Goal: Navigation & Orientation: Find specific page/section

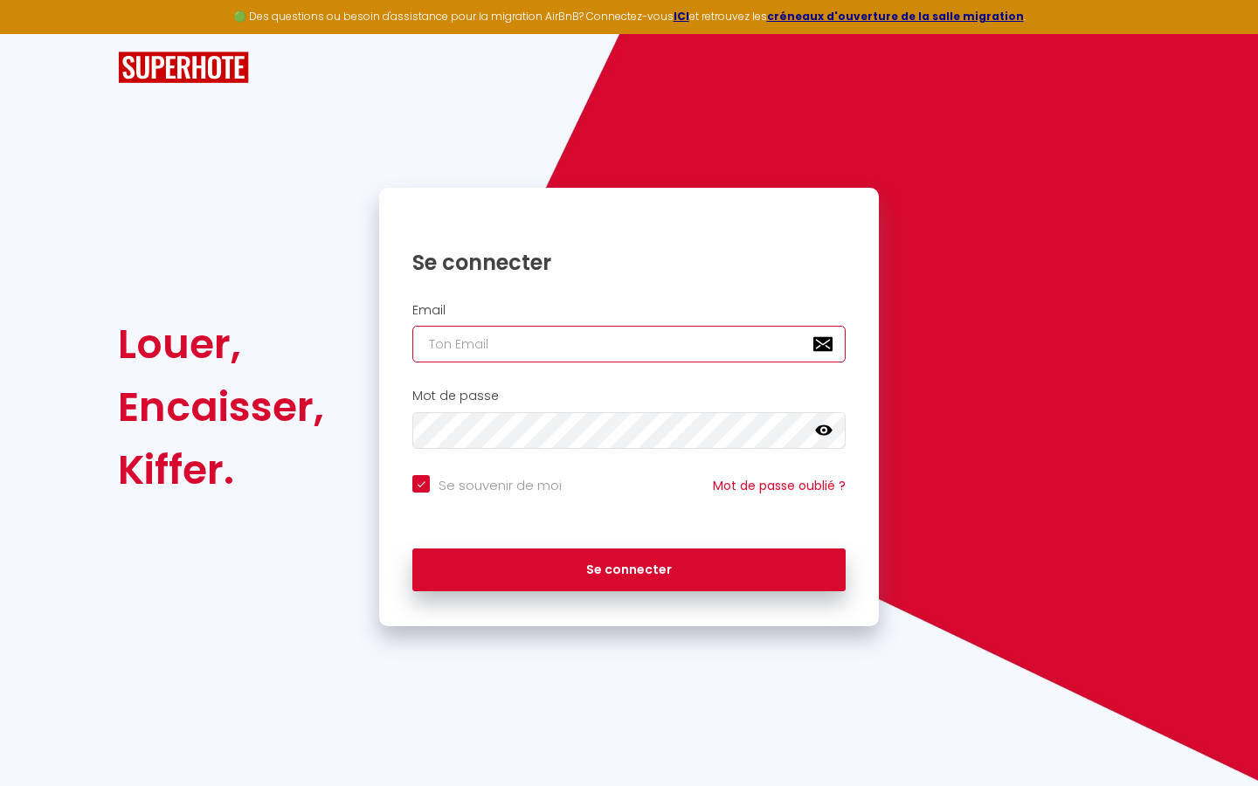
type input "l"
checkbox input "true"
type input "le"
checkbox input "true"
type input "les"
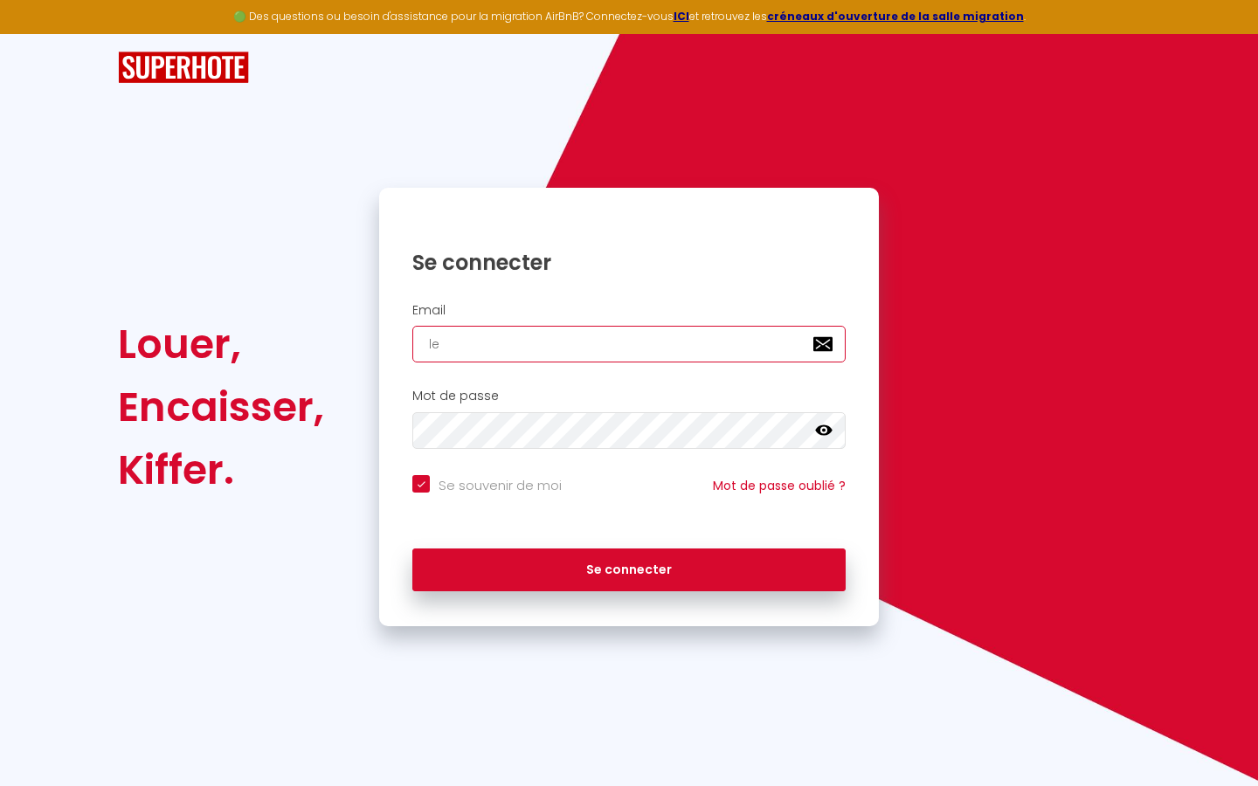
checkbox input "true"
type input "lesp"
checkbox input "true"
type input "lespa"
checkbox input "true"
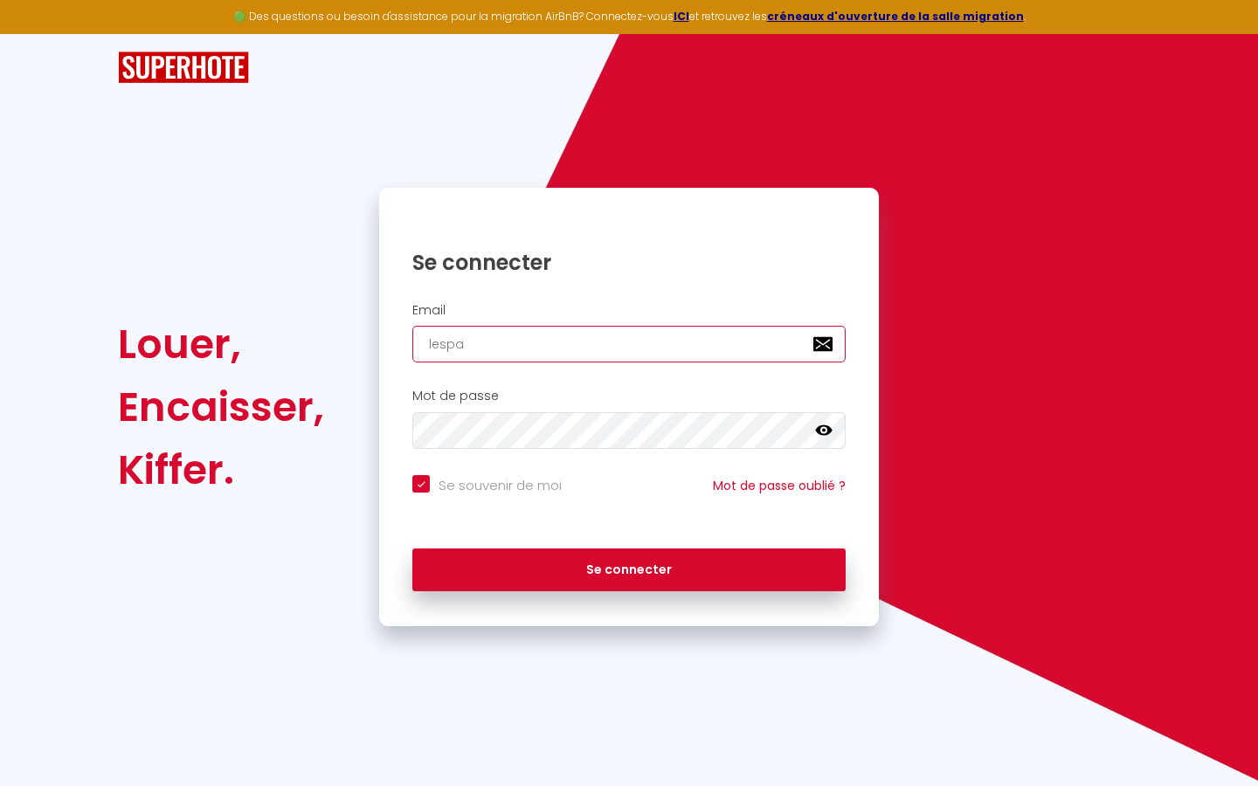
type input "lespac"
checkbox input "true"
type input "lespace"
checkbox input "true"
type input "lespaced"
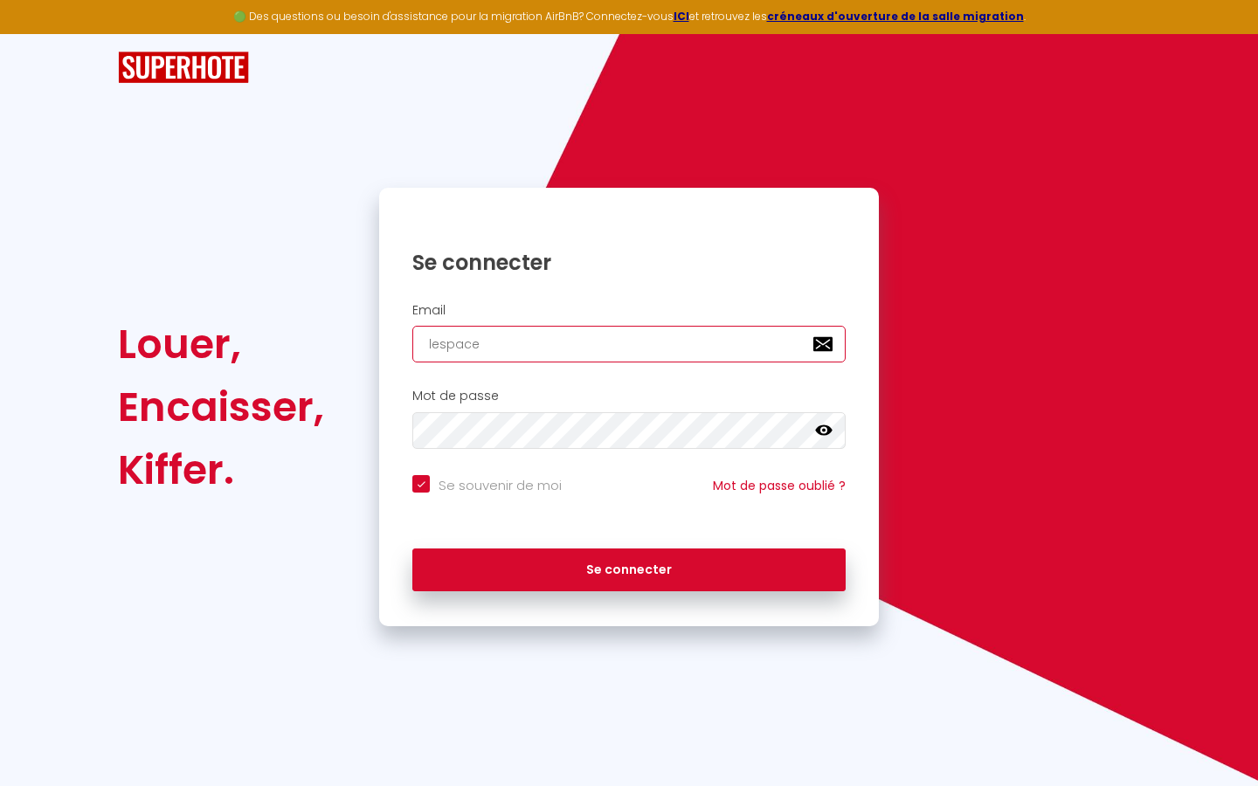
checkbox input "true"
type input "lespacede"
checkbox input "true"
type input "lespacedet"
checkbox input "true"
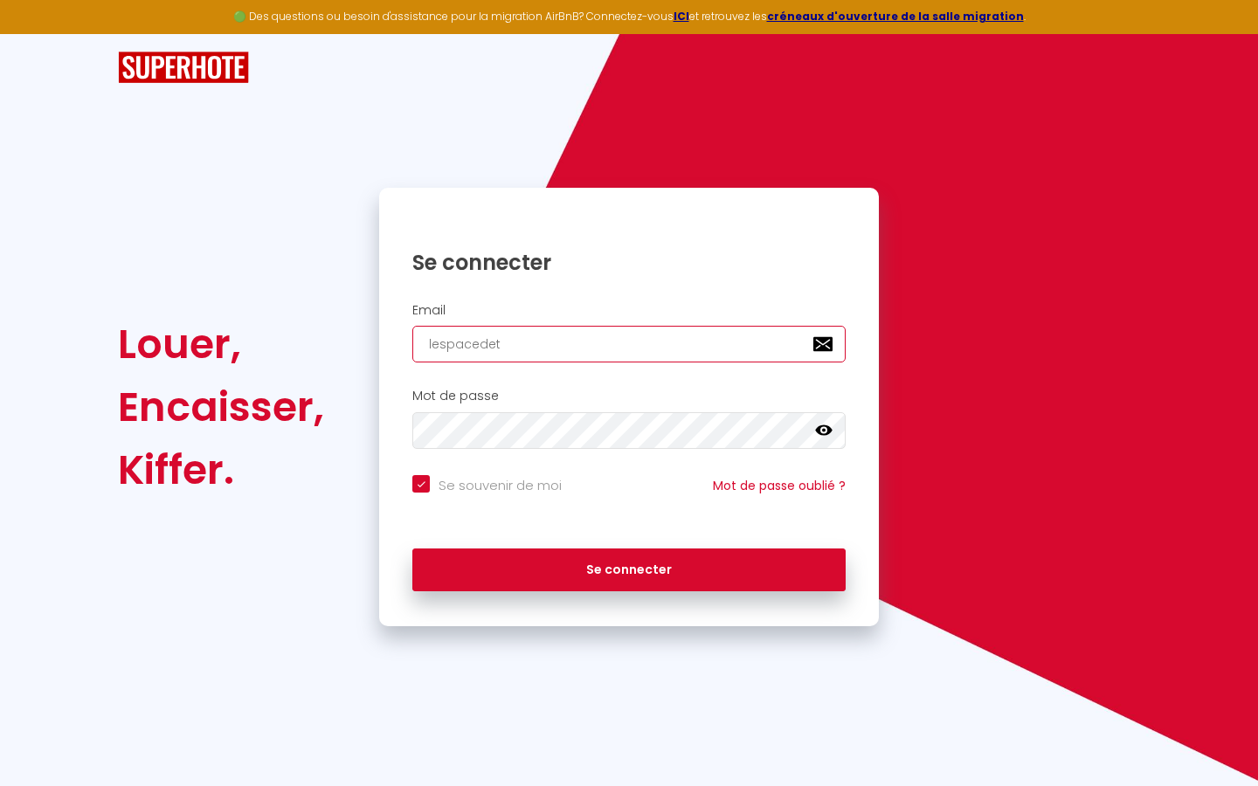
type input "lespacedete"
checkbox input "true"
type input "lespacedeten"
checkbox input "true"
type input "lespacedetent"
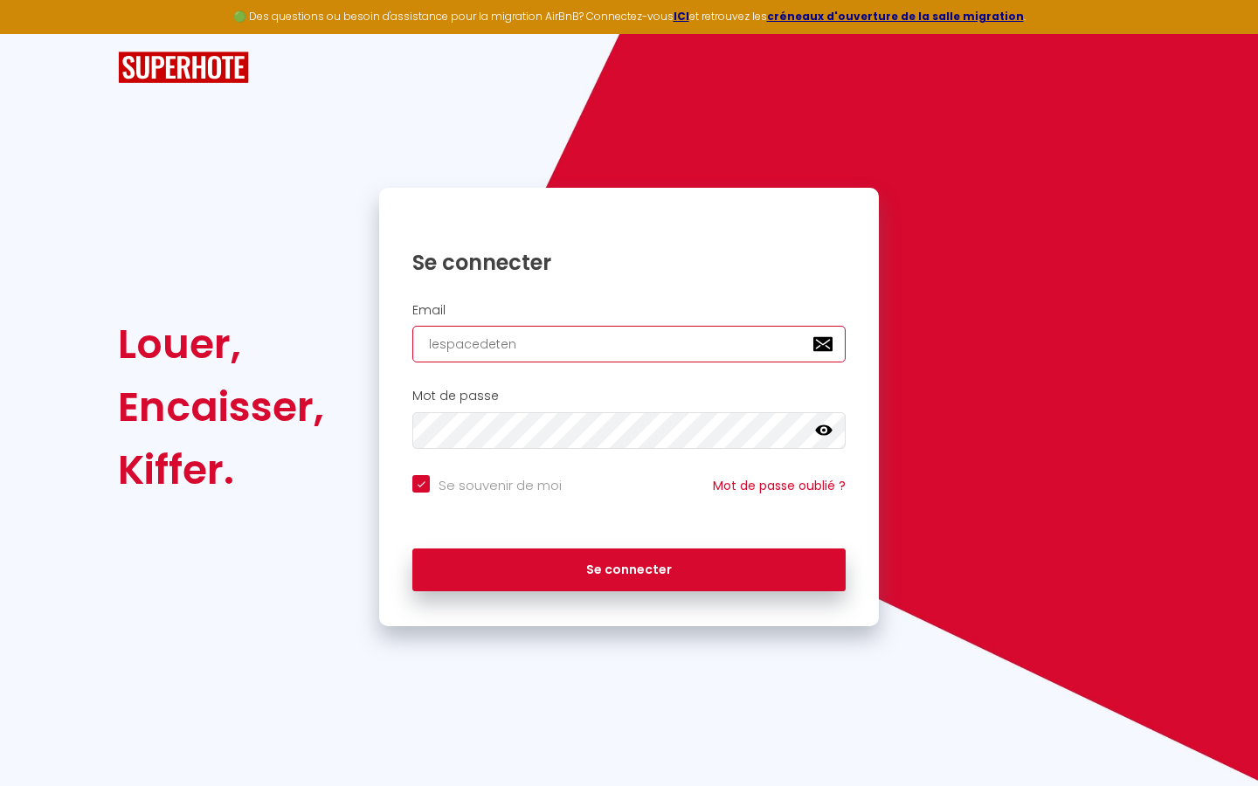
checkbox input "true"
type input "lespacedetente"
checkbox input "true"
type input "lespacedetente@"
checkbox input "true"
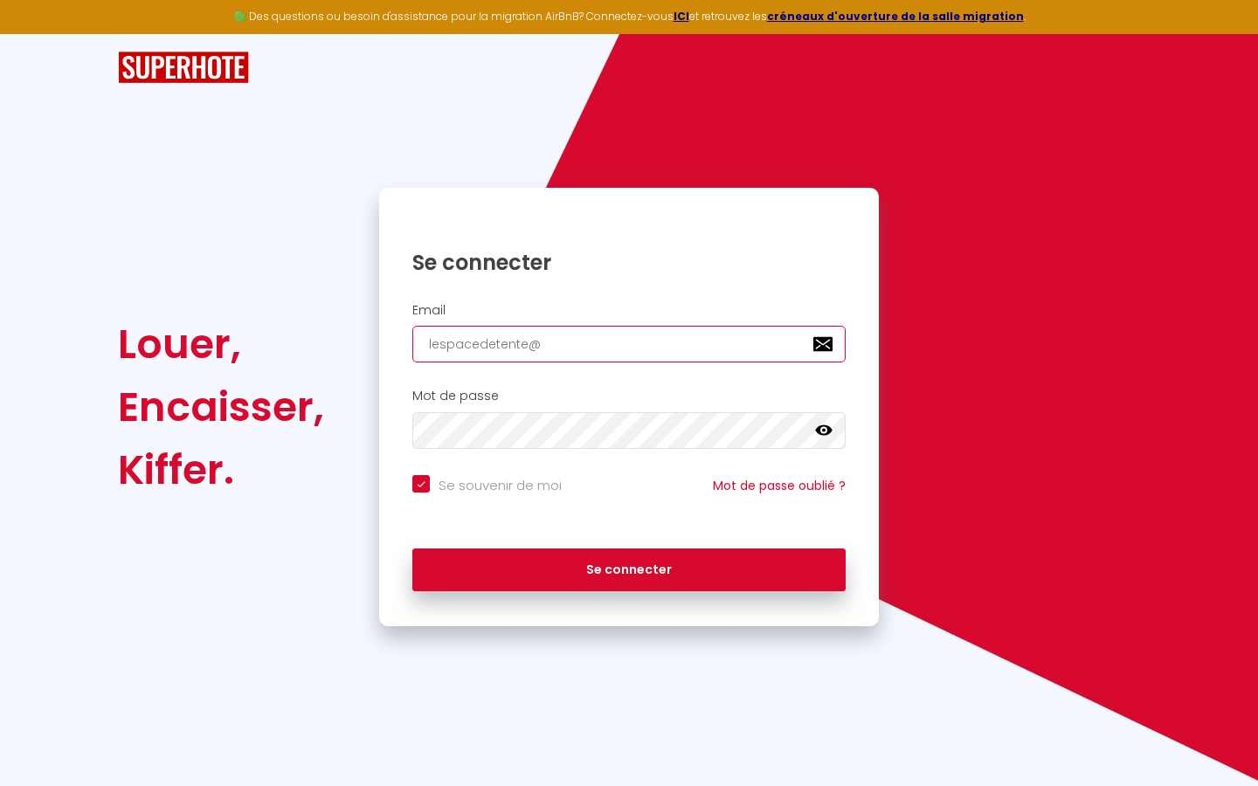
type input "lespacedetente@g"
checkbox input "true"
type input "lespacedetente@gm"
checkbox input "true"
type input "lespacedetente@gma"
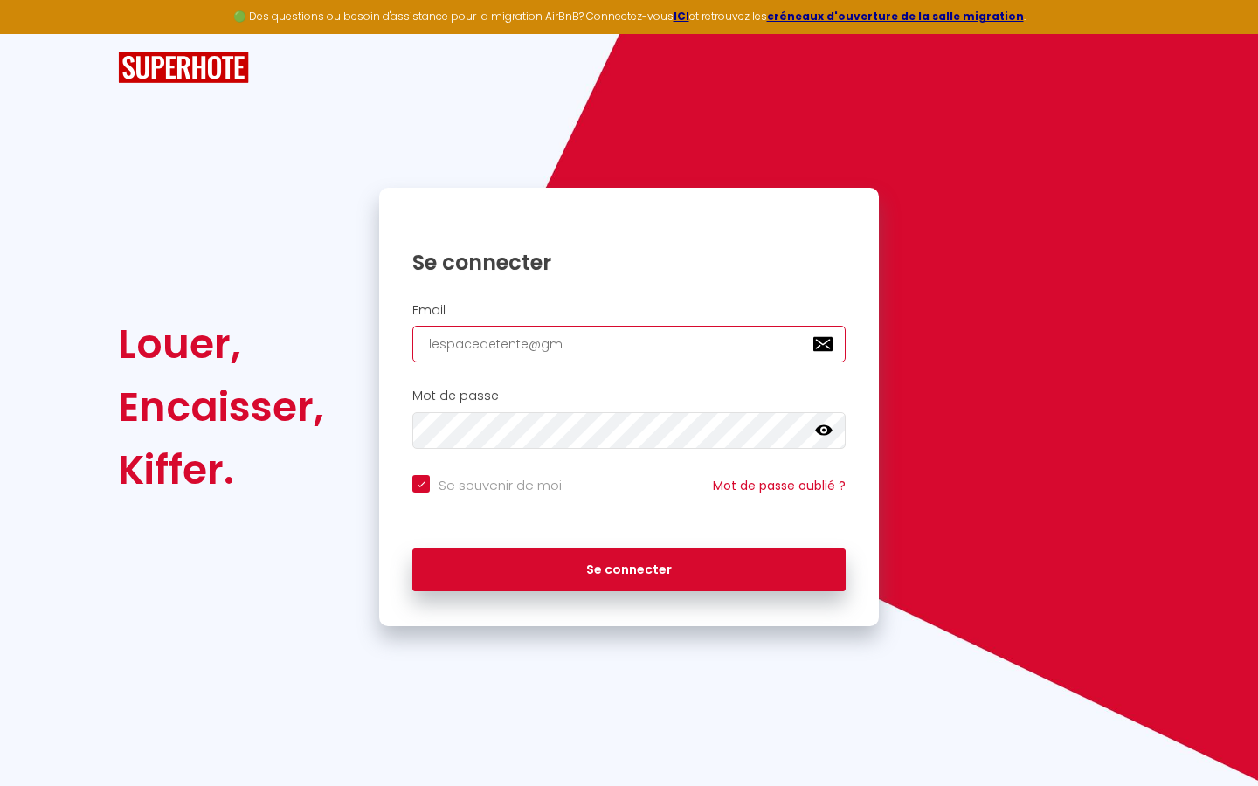
checkbox input "true"
type input "lespacedetente@gmai"
checkbox input "true"
type input "[EMAIL_ADDRESS]"
checkbox input "true"
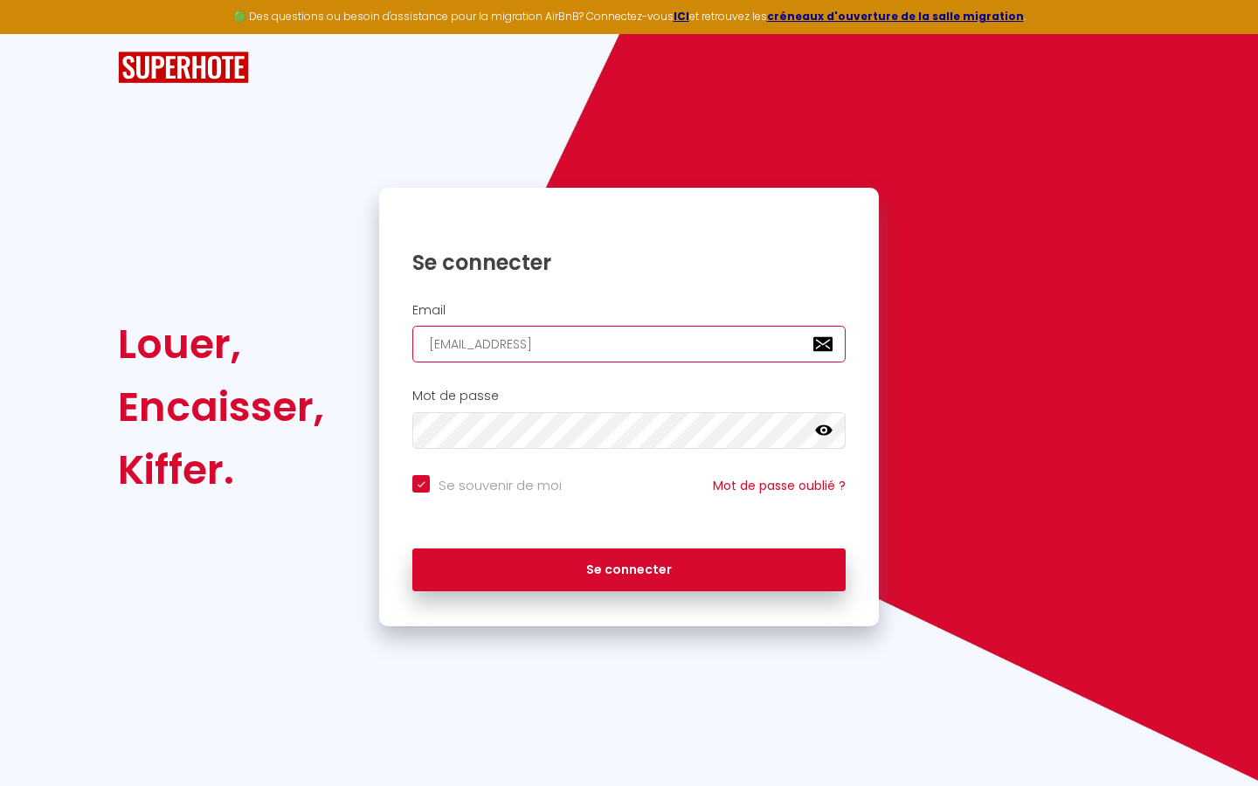
type input "[EMAIL_ADDRESS]."
checkbox input "true"
type input "lespacedetente@gmail.c"
checkbox input "true"
type input "[EMAIL_ADDRESS][DOMAIN_NAME]"
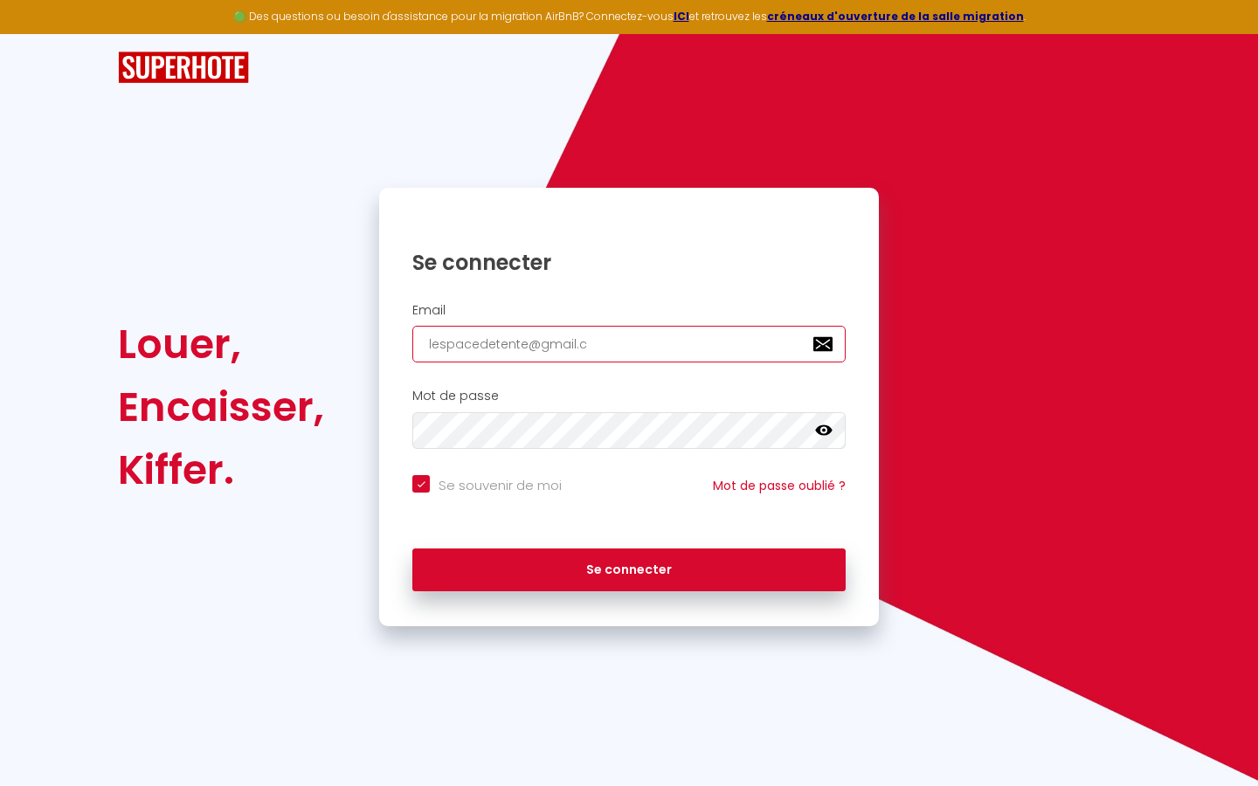
checkbox input "true"
type input "[EMAIL_ADDRESS][DOMAIN_NAME]"
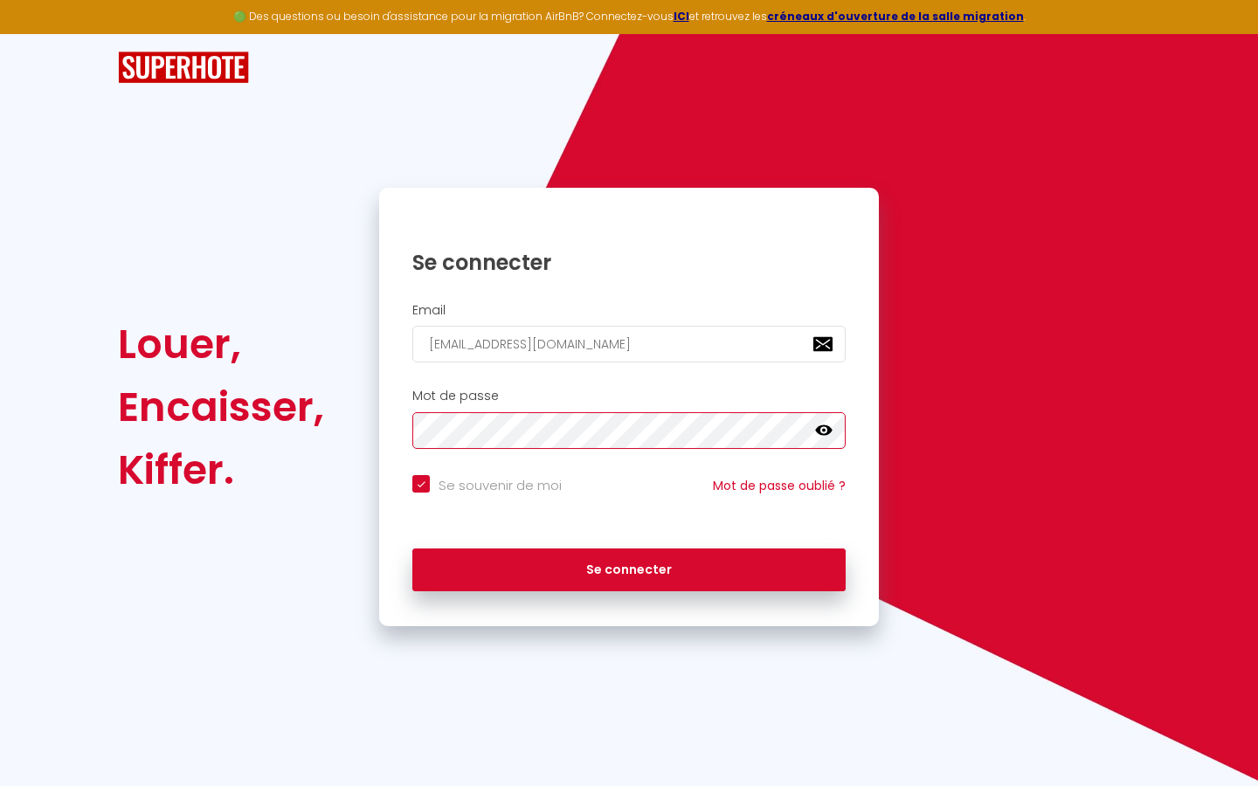
checkbox input "true"
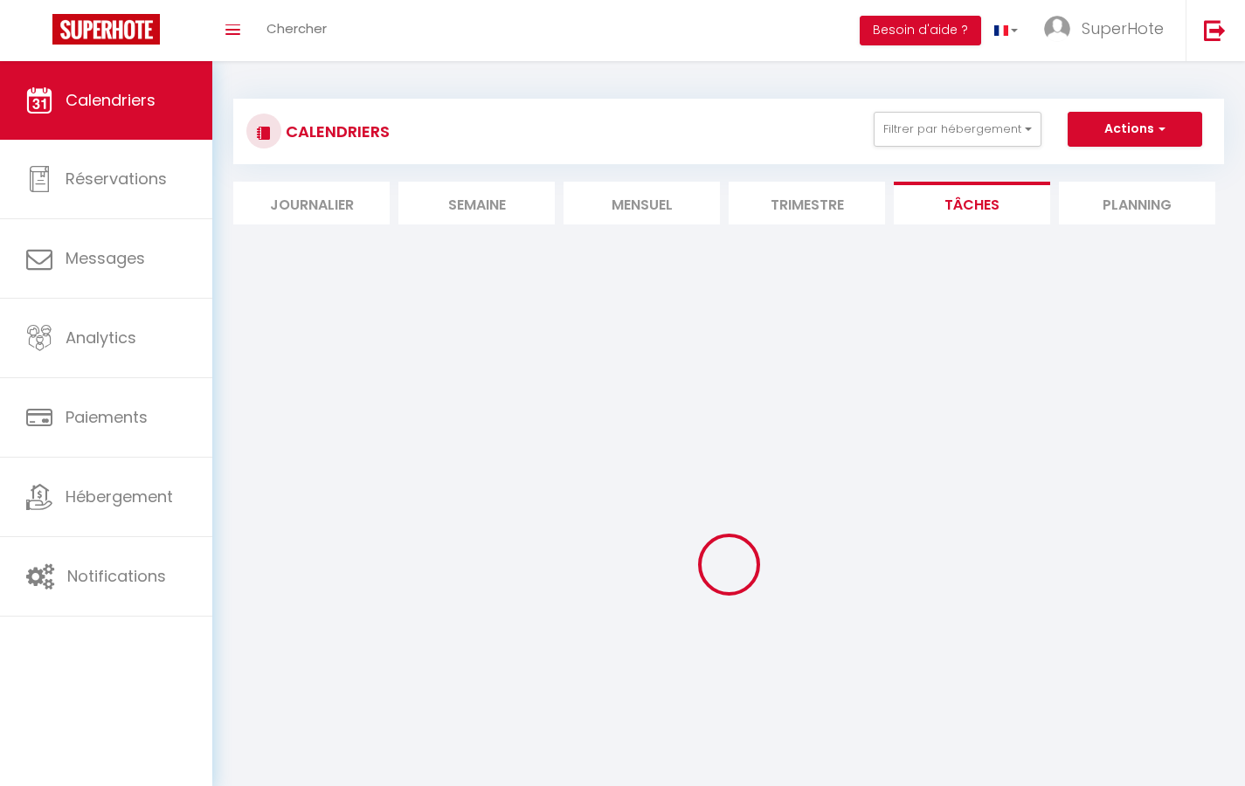
select select
